Goal: Task Accomplishment & Management: Complete application form

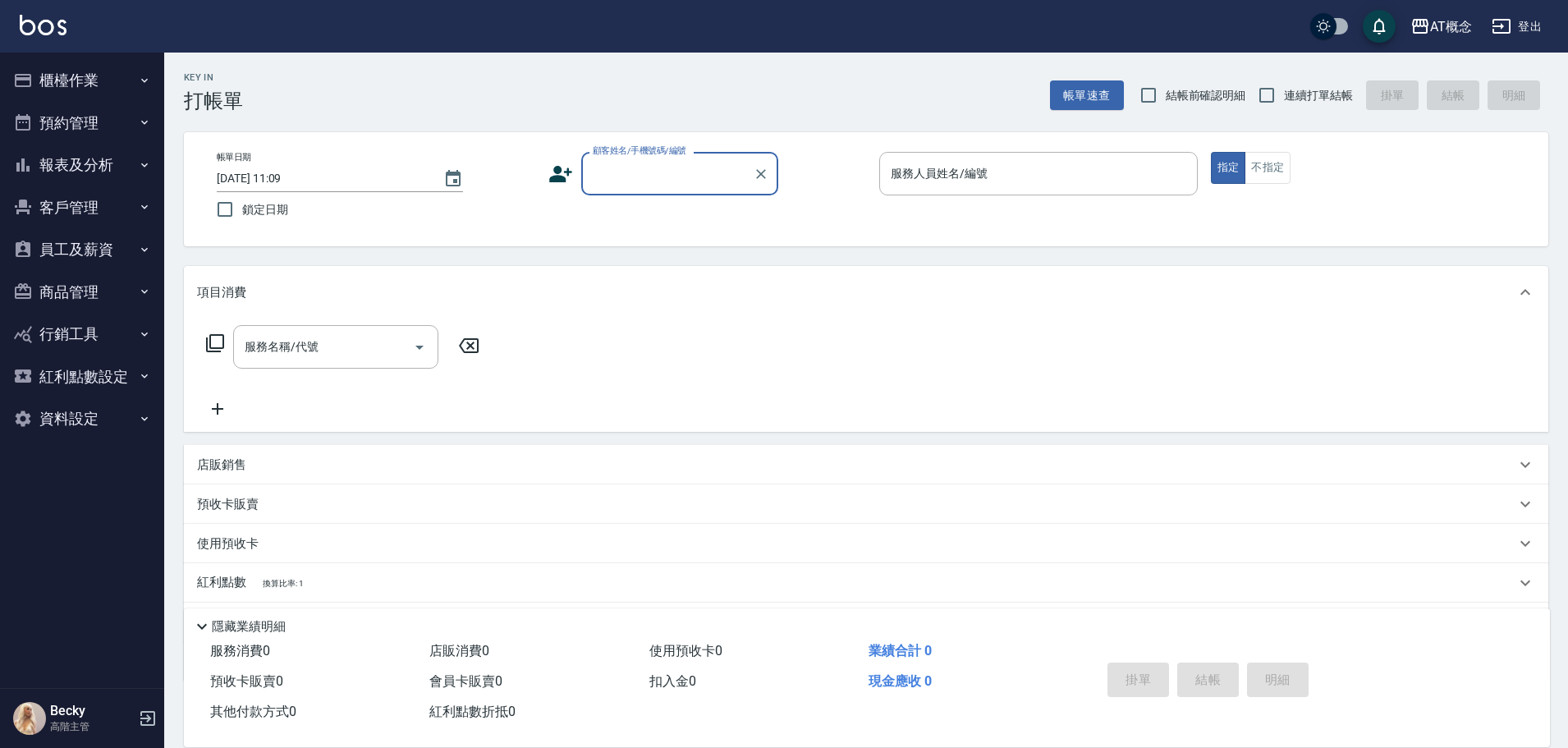
click at [68, 214] on button "客戶管理" at bounding box center [81, 208] width 151 height 43
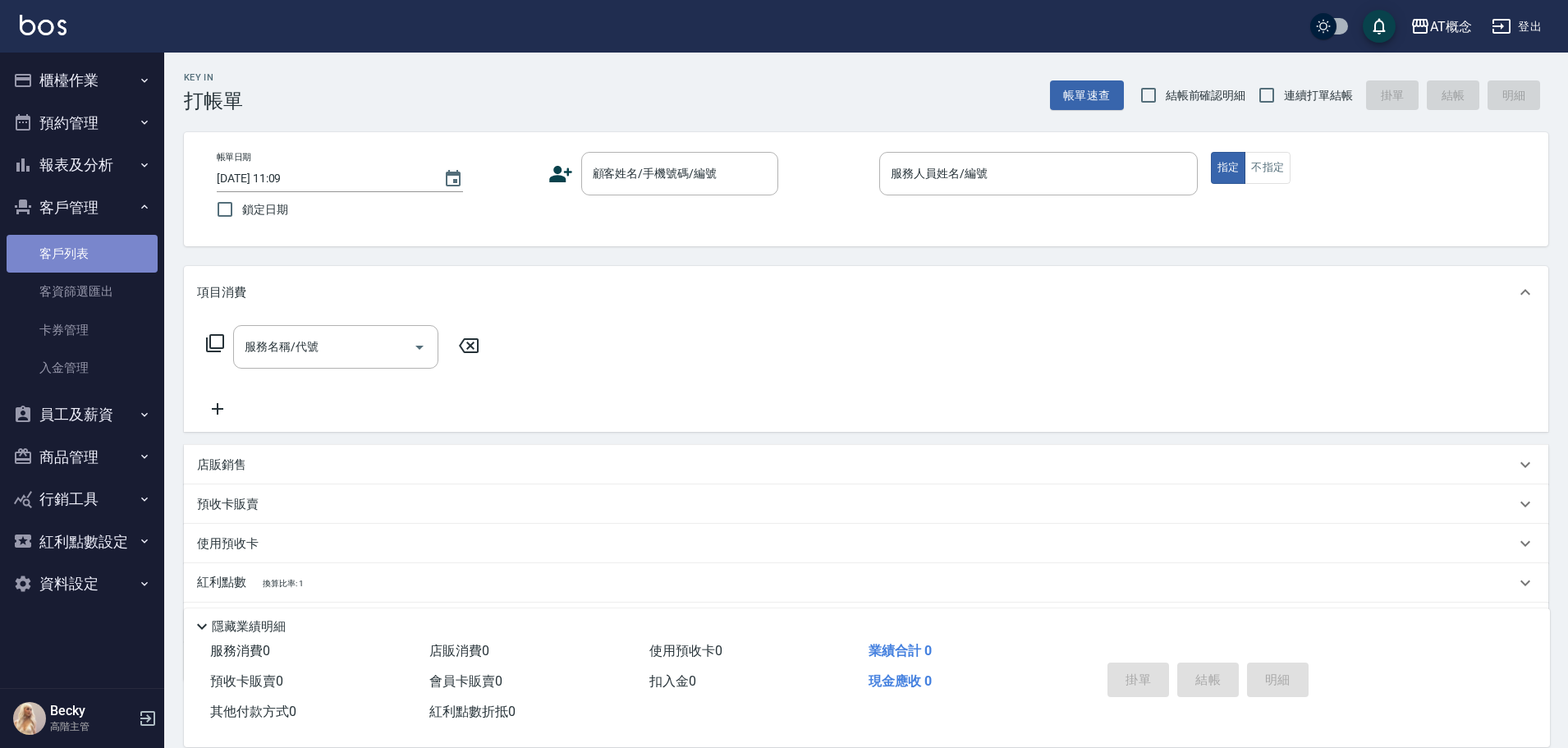
click at [77, 248] on link "客戶列表" at bounding box center [81, 253] width 151 height 38
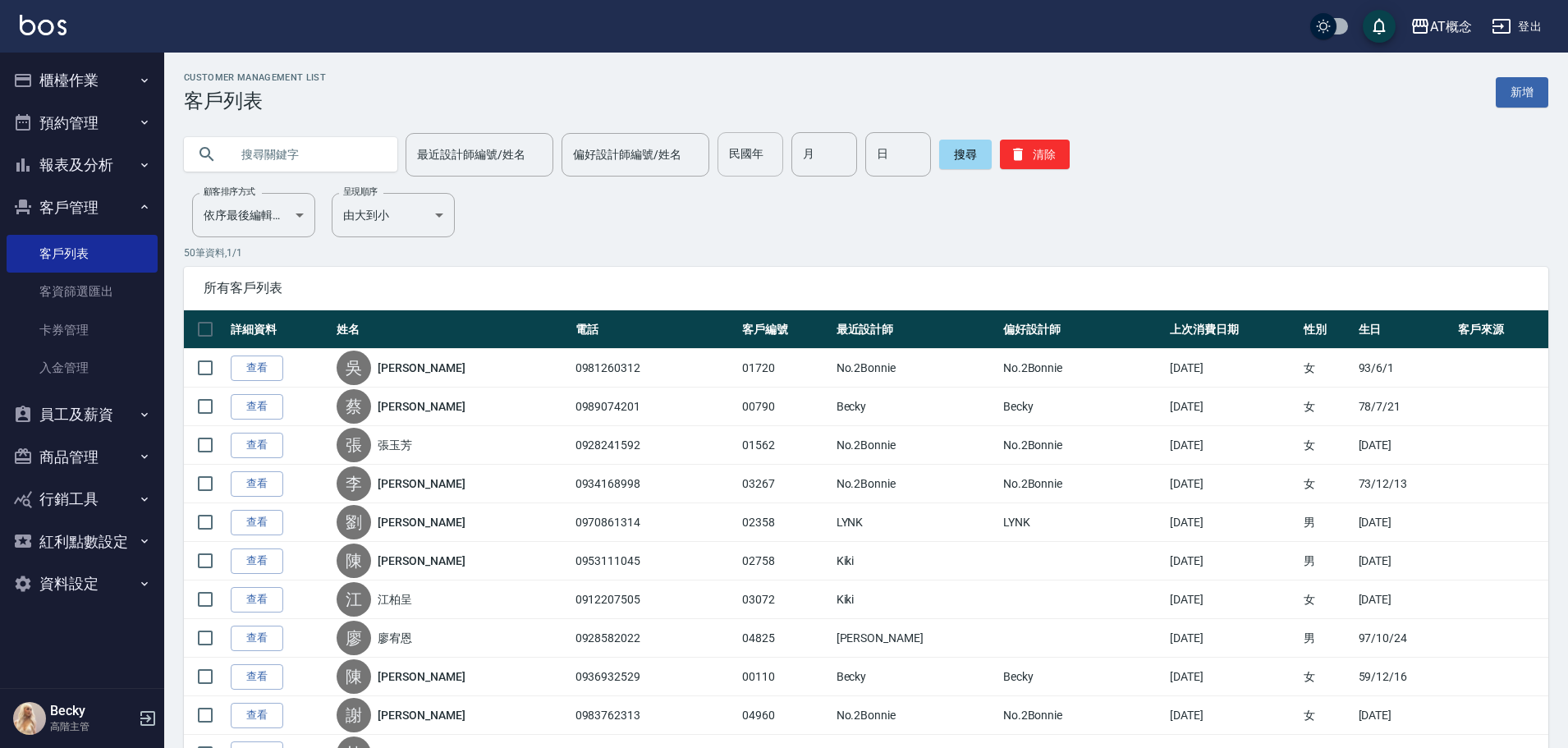
click at [756, 155] on input "民國年" at bounding box center [750, 155] width 65 height 45
type input "94"
type input "08"
type input "06"
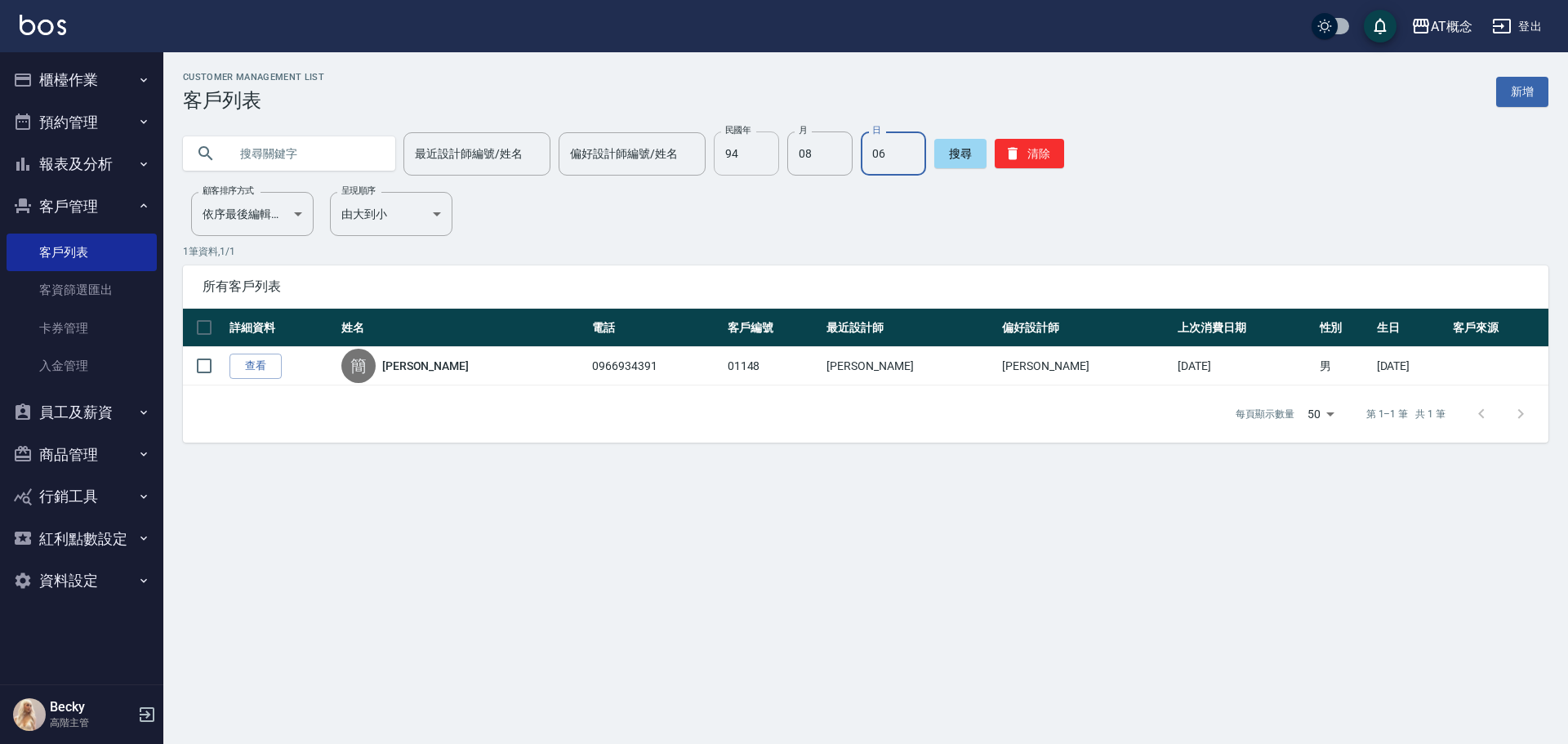
click at [746, 154] on input "94" at bounding box center [746, 154] width 65 height 44
type input "77"
type input "09"
type input "24"
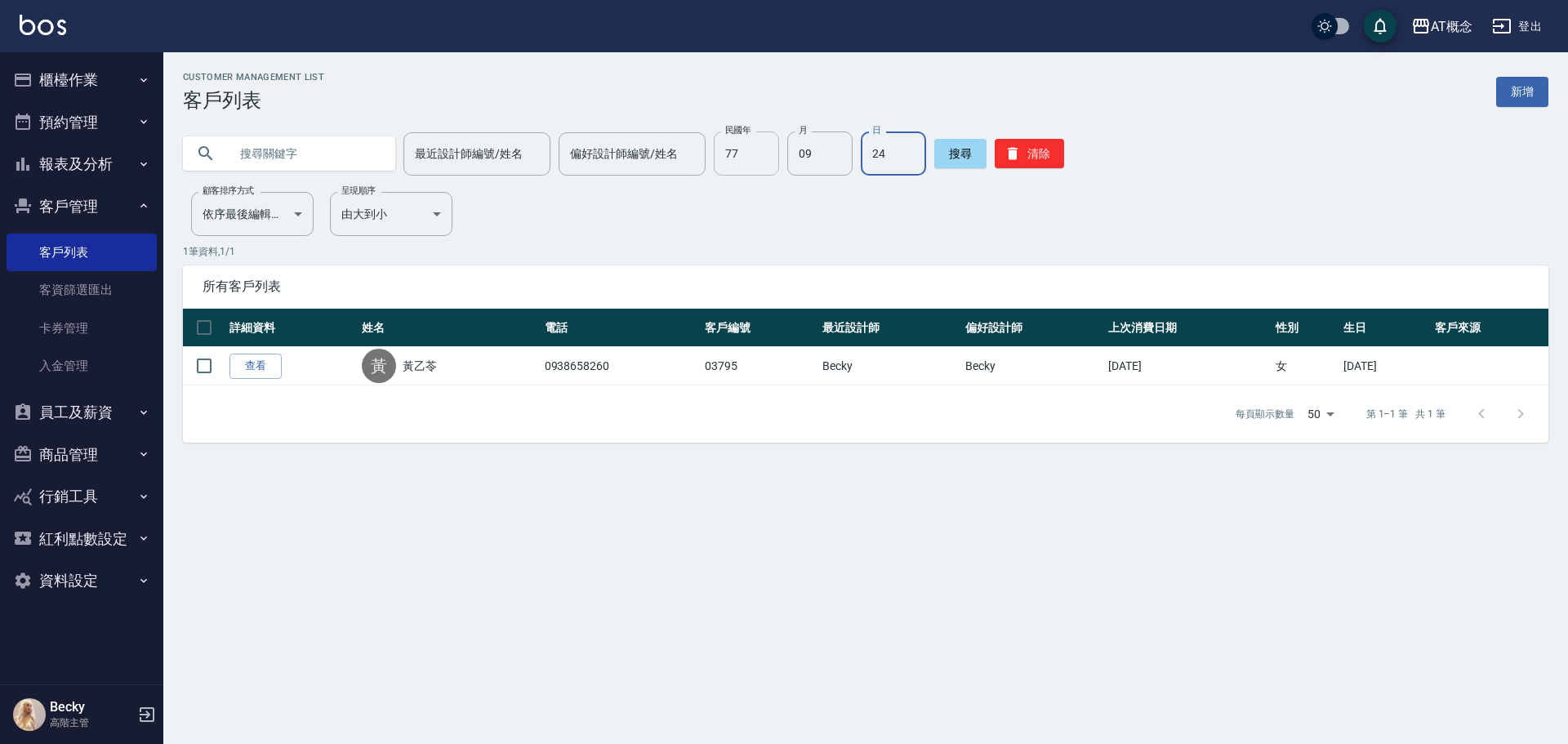
click at [728, 150] on input "77" at bounding box center [746, 154] width 65 height 44
type input "74"
type input "11"
type input "27"
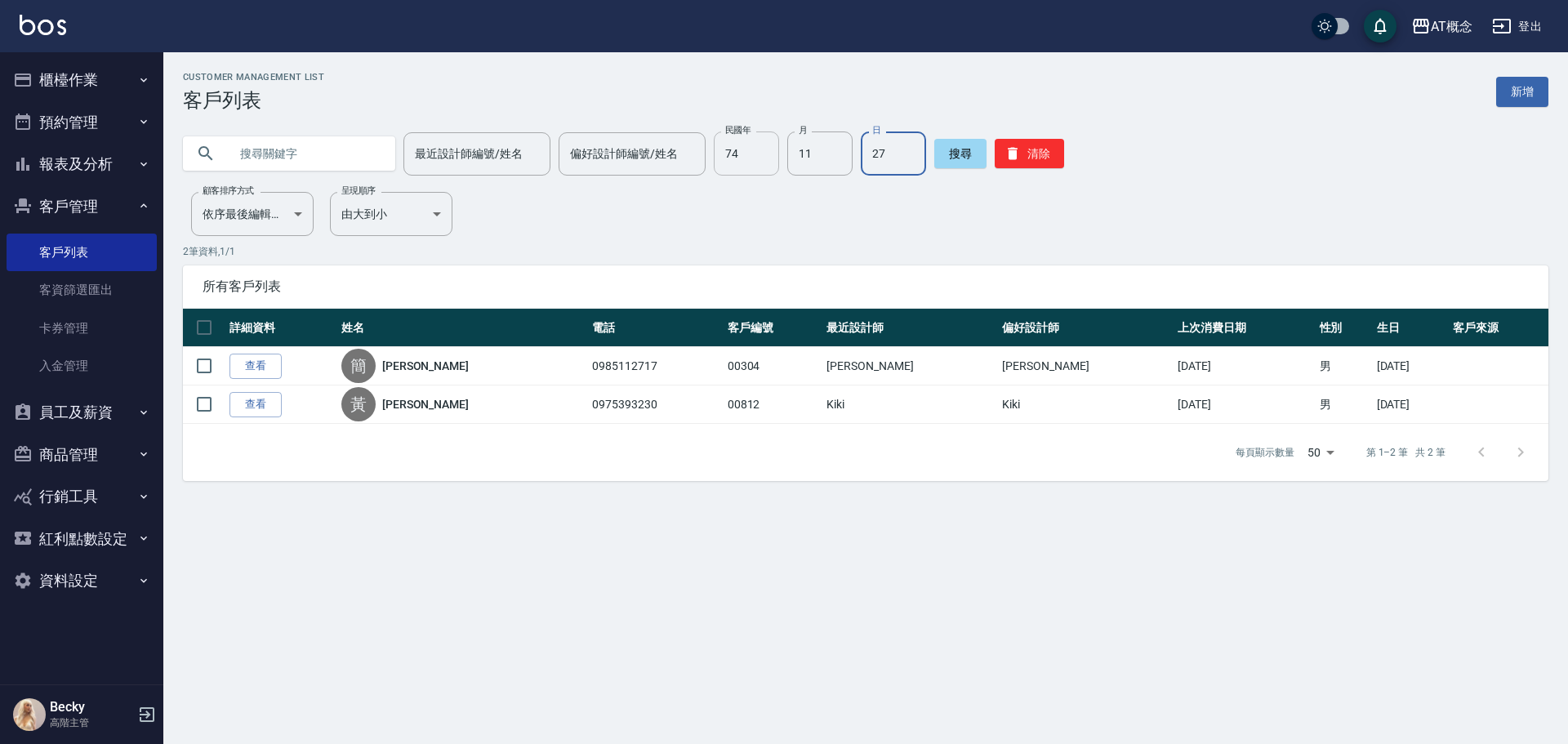
click at [749, 164] on input "74" at bounding box center [746, 154] width 65 height 44
type input "91"
type input "10"
type input "18"
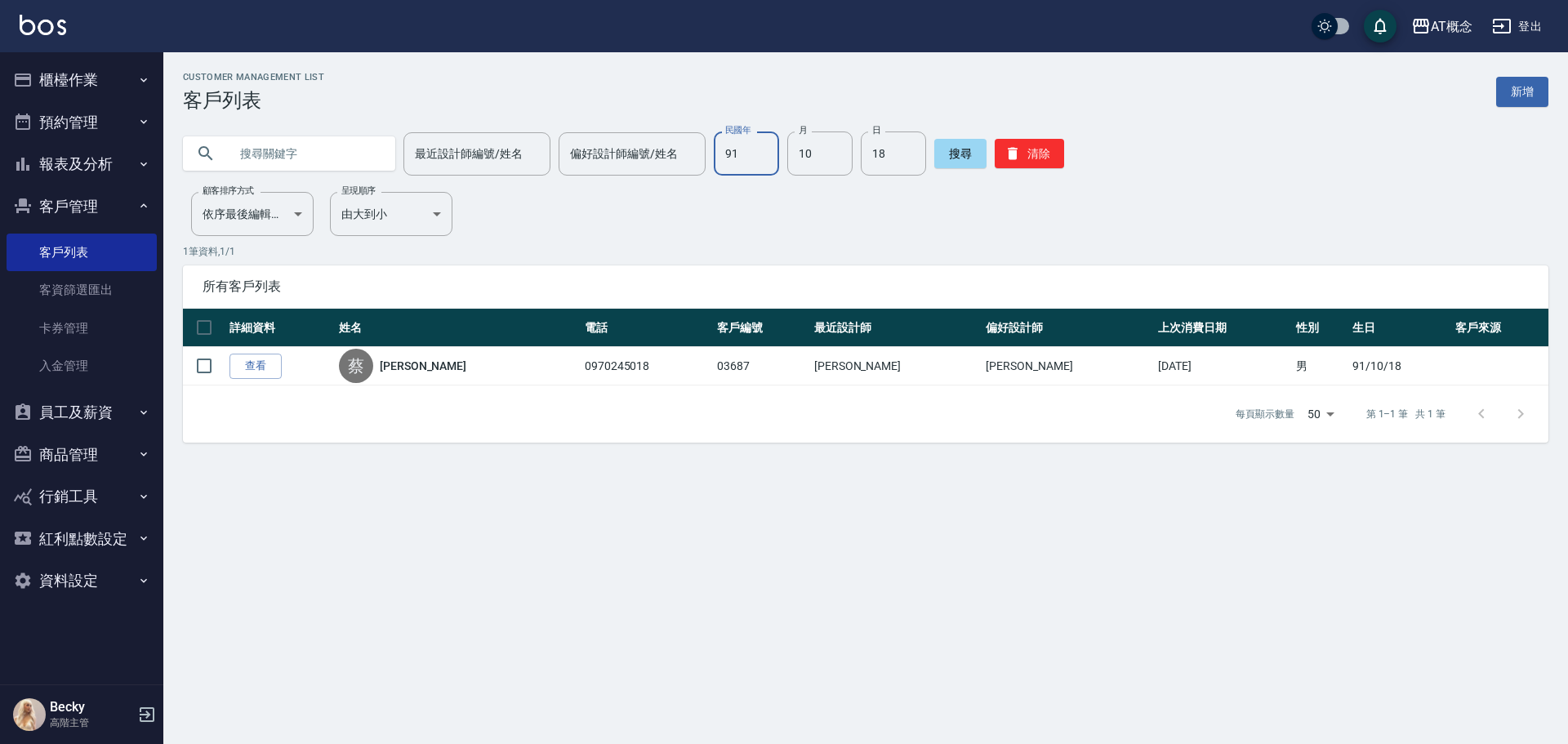
click at [757, 151] on input "91" at bounding box center [746, 154] width 65 height 44
type input "90"
type input "08"
type input "09"
click at [756, 157] on input "90" at bounding box center [746, 154] width 65 height 44
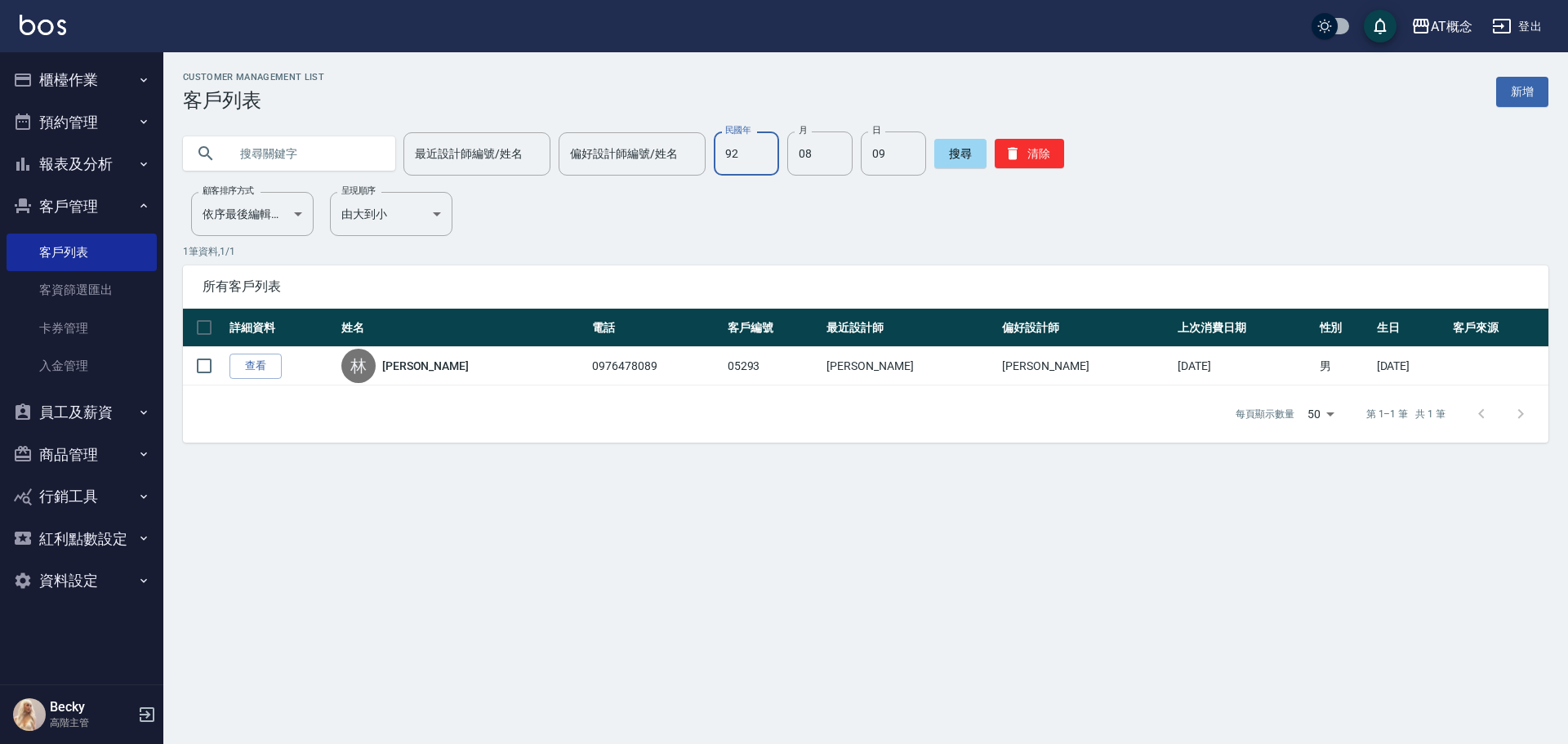
type input "92"
type input "05"
type input "16"
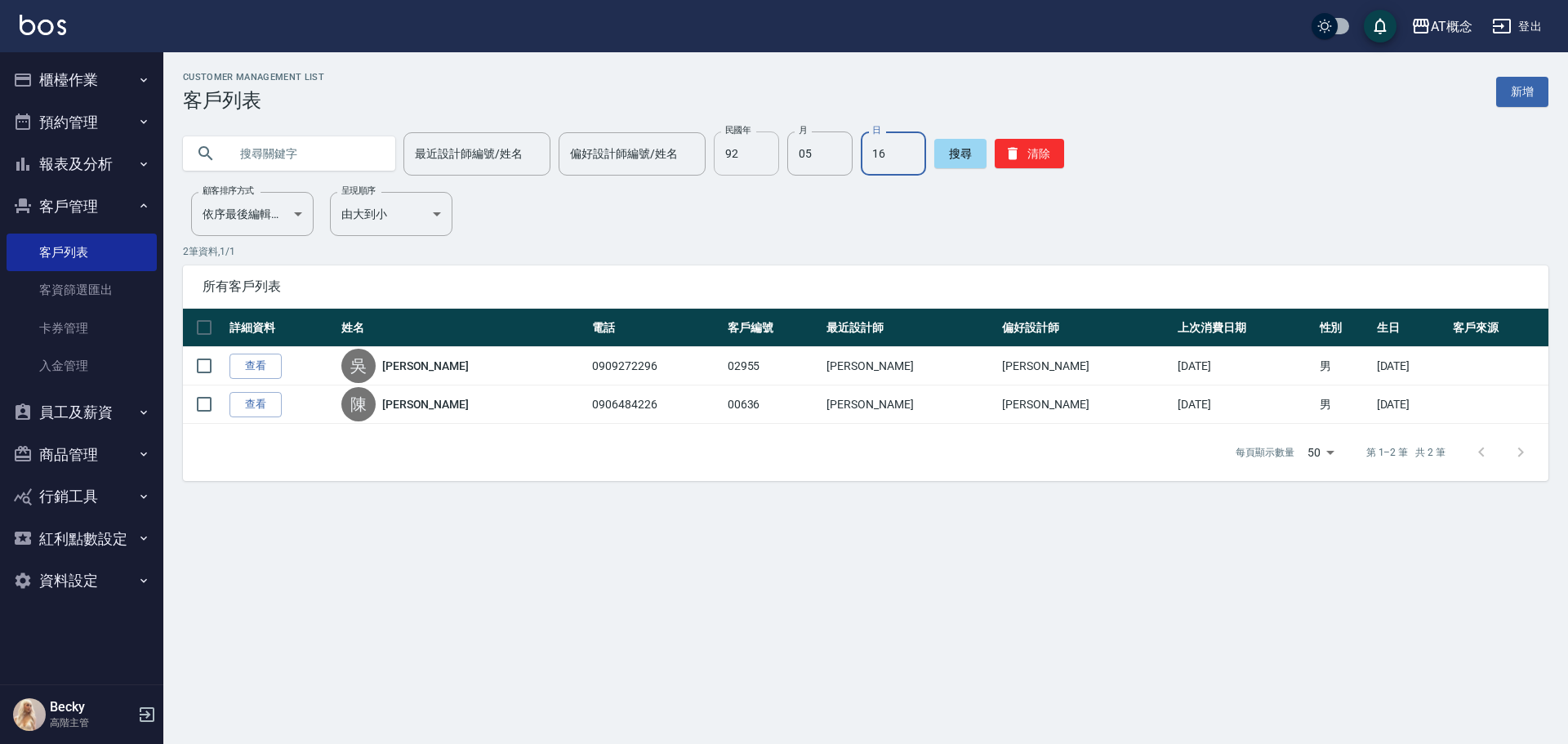
click at [763, 145] on input "92" at bounding box center [746, 154] width 65 height 44
type input "87"
type input "08"
type input "14"
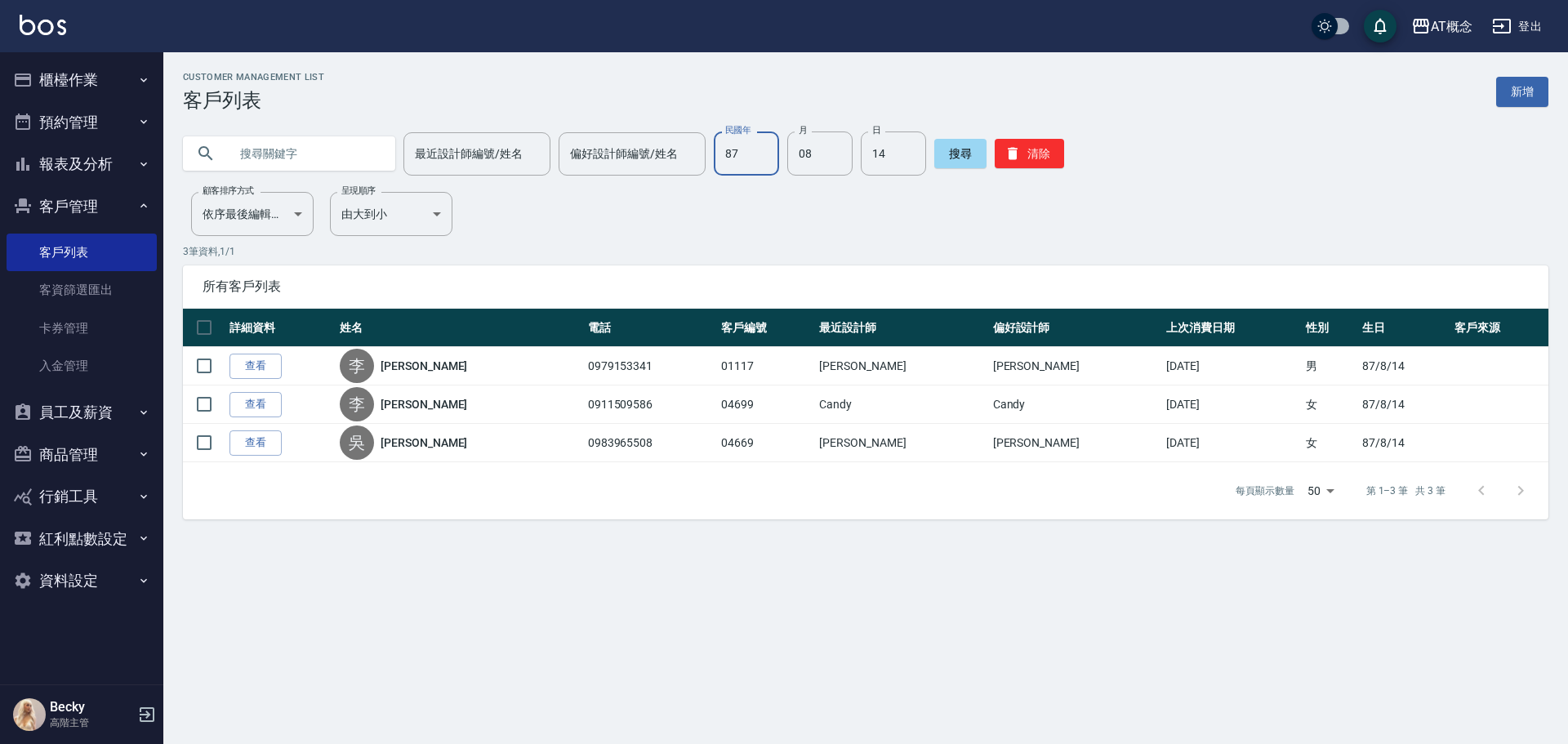
click at [743, 158] on input "87" at bounding box center [746, 154] width 65 height 44
type input "80"
type input "02"
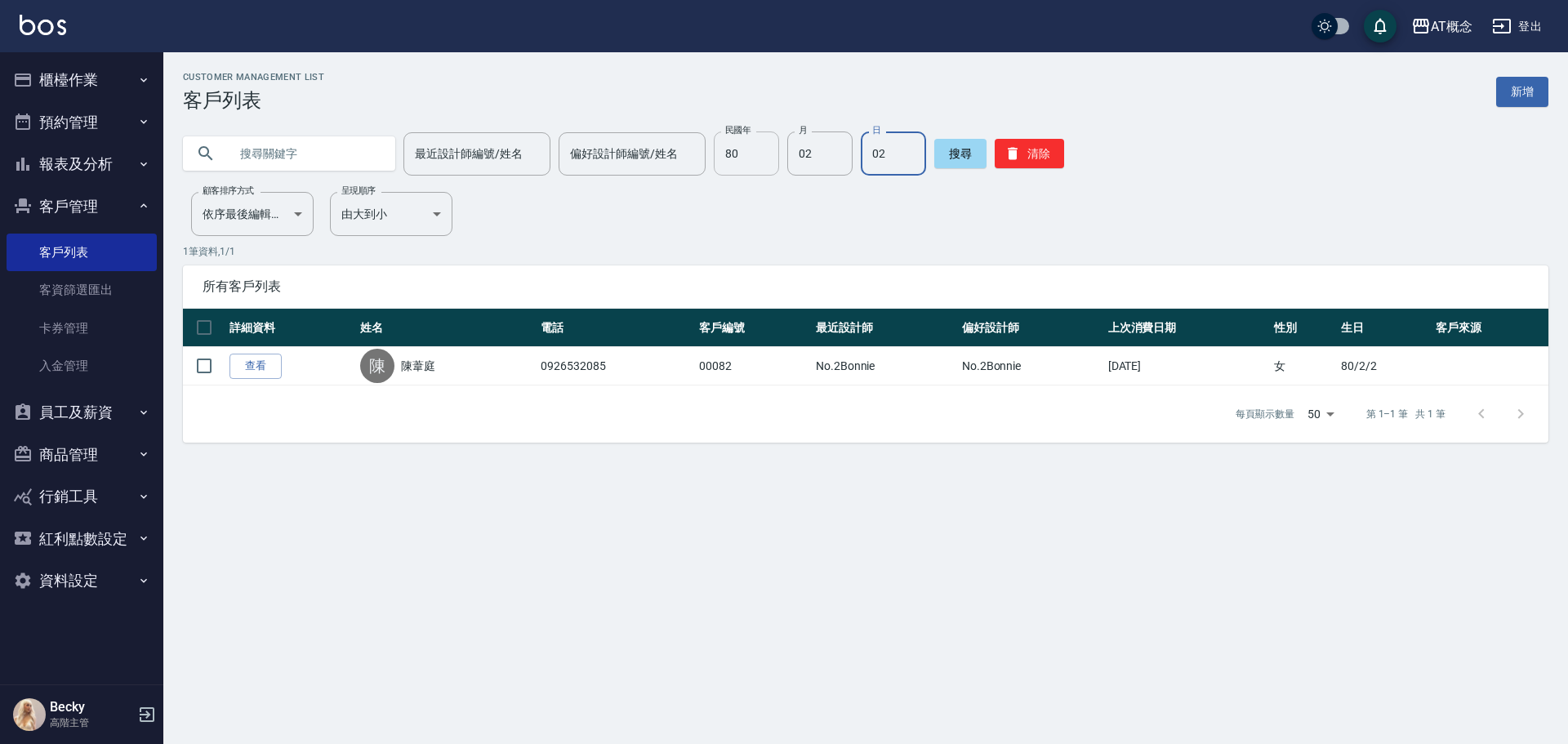
click at [747, 164] on input "80" at bounding box center [746, 154] width 65 height 44
type input "85"
type input "01"
type input "24"
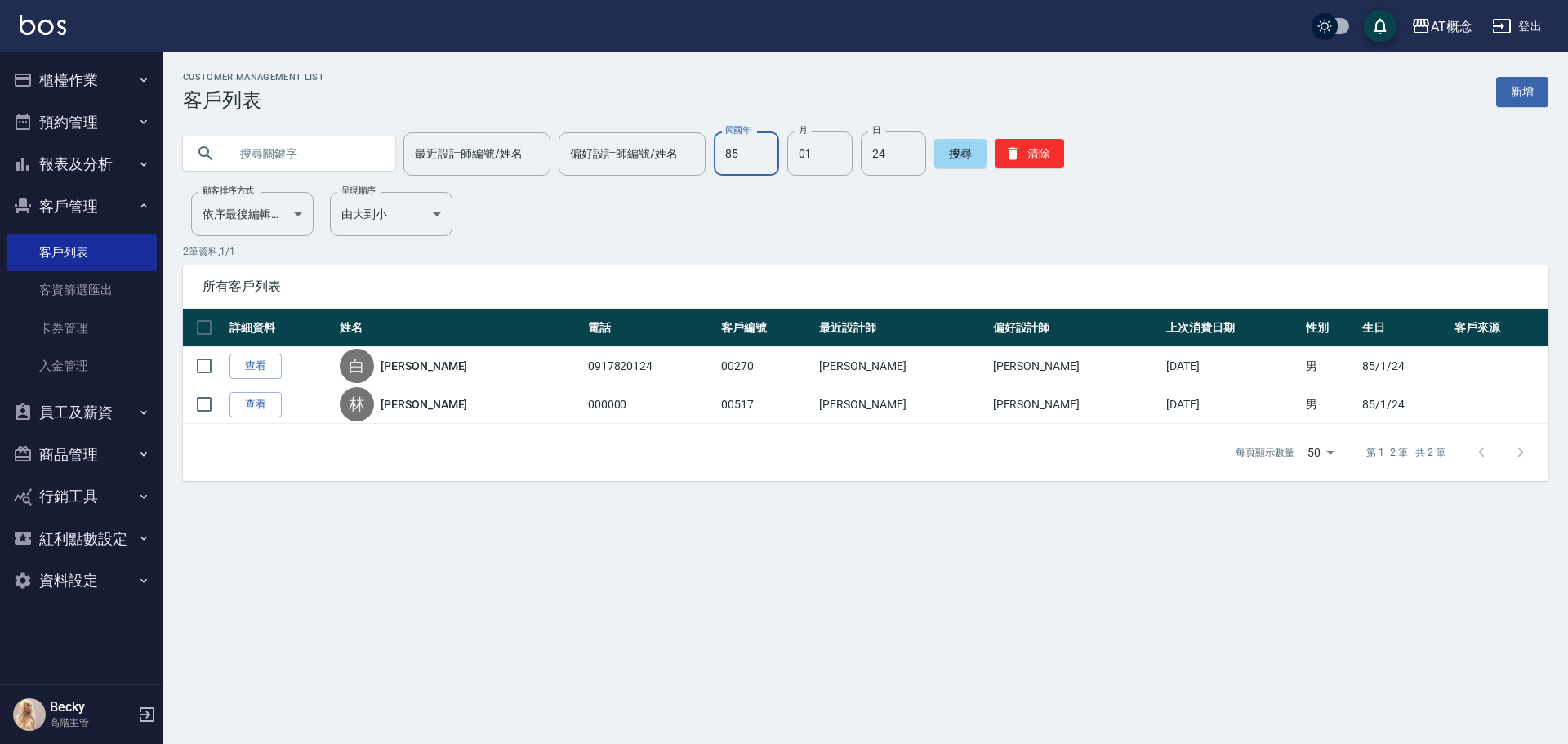
click at [768, 145] on input "85" at bounding box center [746, 154] width 65 height 44
type input "61"
type input "12"
type input "25"
